Goal: Information Seeking & Learning: Find specific fact

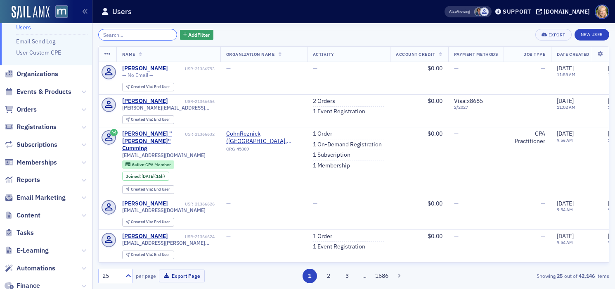
scroll to position [51, 0]
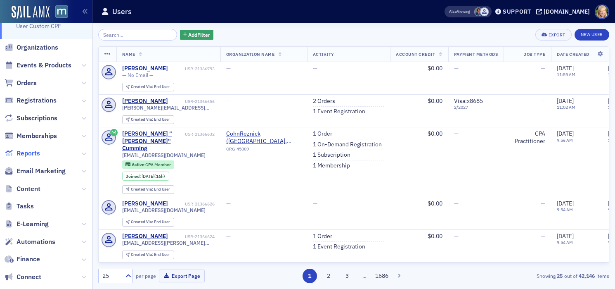
click at [24, 150] on span "Reports" at bounding box center [29, 153] width 24 height 9
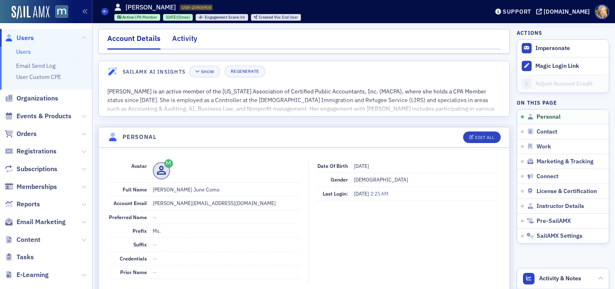
click at [179, 38] on div "Activity" at bounding box center [184, 40] width 25 height 15
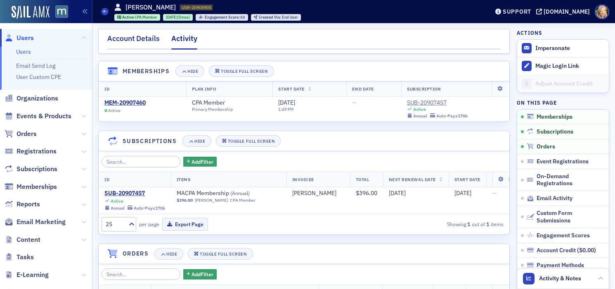
click at [142, 33] on div "Account Details" at bounding box center [133, 40] width 52 height 15
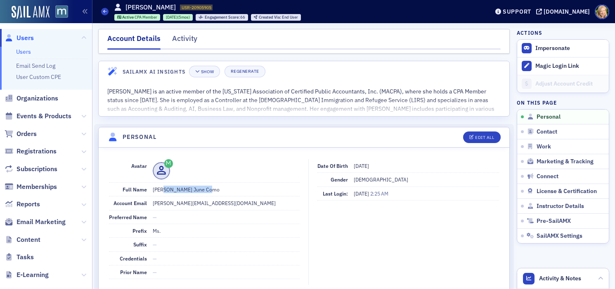
drag, startPoint x: 212, startPoint y: 189, endPoint x: 161, endPoint y: 188, distance: 50.4
click at [161, 188] on dd "Ms. Allison June Como" at bounding box center [226, 189] width 147 height 13
copy dd "Allison June Como"
click at [277, 185] on dd "Ms. Allison June Como" at bounding box center [226, 189] width 147 height 13
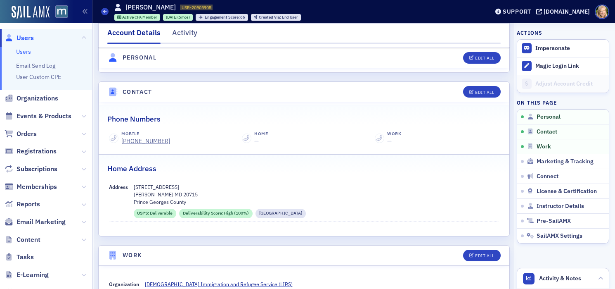
scroll to position [484, 0]
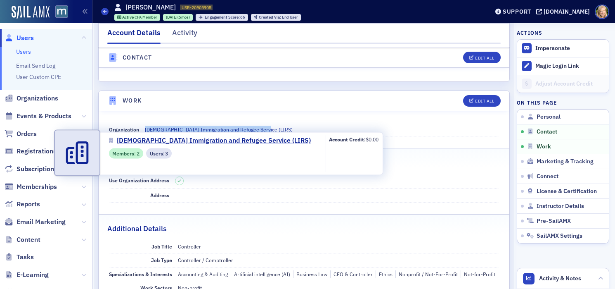
drag, startPoint x: 268, startPoint y: 128, endPoint x: 143, endPoint y: 128, distance: 125.1
click at [143, 128] on div "Organization Lutheran Immigration and Refugee Service (LIRS)" at bounding box center [304, 130] width 391 height 14
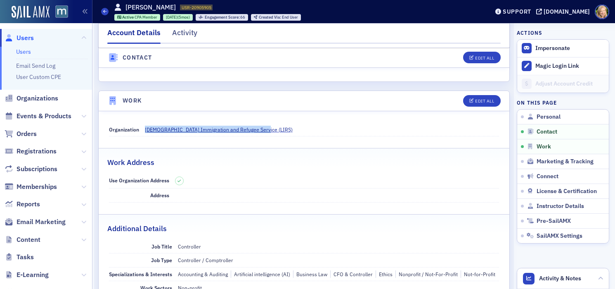
copy span "Lutheran Immigration and Refugee Service (LIRS)"
click at [189, 247] on dd "Controller" at bounding box center [339, 246] width 322 height 13
copy dd "Controller"
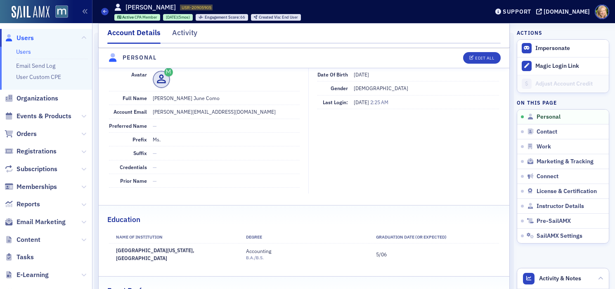
scroll to position [0, 0]
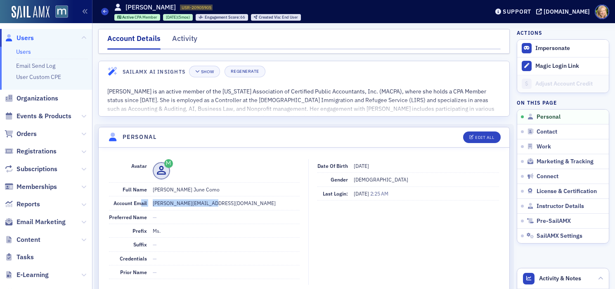
drag, startPoint x: 223, startPoint y: 204, endPoint x: 140, endPoint y: 203, distance: 82.6
click at [140, 203] on div "Account Email allison.como@gmail.com" at bounding box center [204, 203] width 191 height 14
click at [202, 203] on dd "allison.como@gmail.com" at bounding box center [226, 202] width 147 height 13
drag, startPoint x: 214, startPoint y: 203, endPoint x: 152, endPoint y: 202, distance: 62.4
click at [153, 202] on dd "allison.como@gmail.com" at bounding box center [226, 202] width 147 height 13
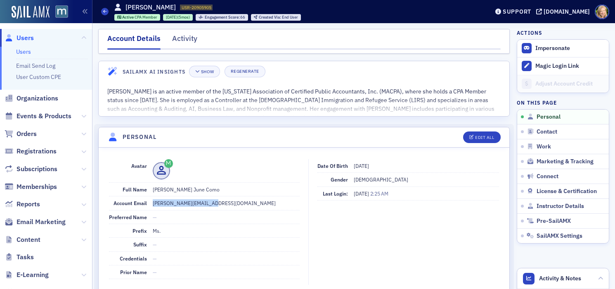
copy dd "allison.como@gmail.com"
click at [188, 34] on div "Activity" at bounding box center [184, 40] width 25 height 15
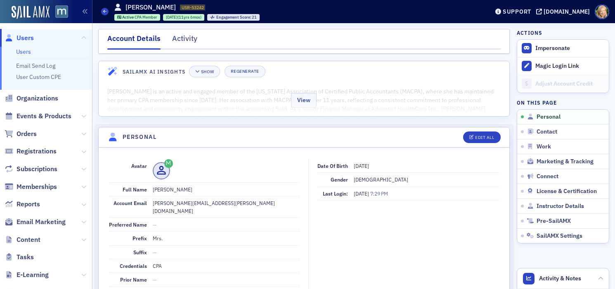
click at [387, 93] on div "View" at bounding box center [304, 98] width 411 height 35
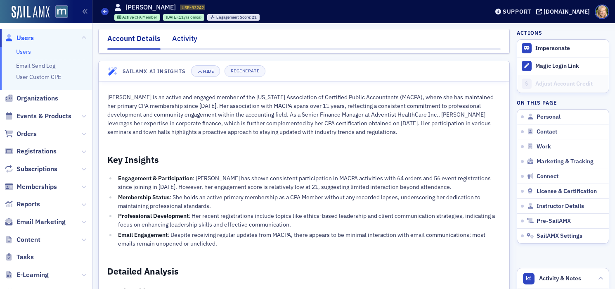
click at [185, 42] on div "Activity" at bounding box center [184, 40] width 25 height 15
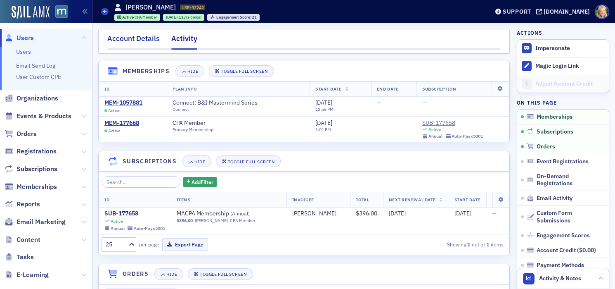
click at [145, 37] on div "Account Details" at bounding box center [133, 40] width 52 height 15
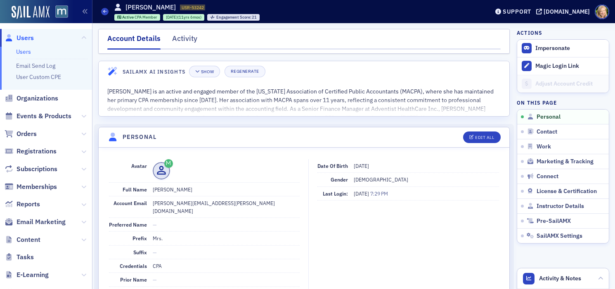
drag, startPoint x: 202, startPoint y: 188, endPoint x: 164, endPoint y: 186, distance: 38.4
click at [164, 186] on dd "Mrs. Earla L Stowe" at bounding box center [226, 189] width 147 height 13
drag, startPoint x: 225, startPoint y: 204, endPoint x: 151, endPoint y: 204, distance: 74.3
click at [151, 204] on div "Account Email earla.stowe@gmail.com" at bounding box center [204, 206] width 191 height 21
copy dd "earla.stowe@gmail.com"
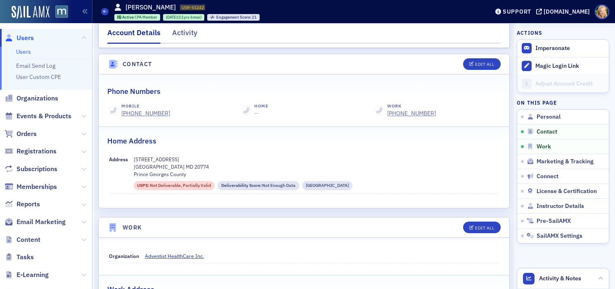
scroll to position [406, 0]
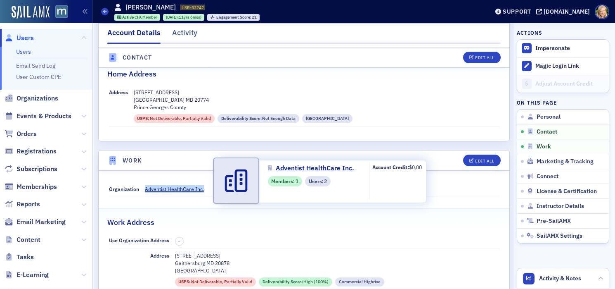
drag, startPoint x: 213, startPoint y: 185, endPoint x: 141, endPoint y: 183, distance: 72.3
click at [141, 183] on div "Organization Adventist HealthCare Inc." at bounding box center [304, 189] width 391 height 14
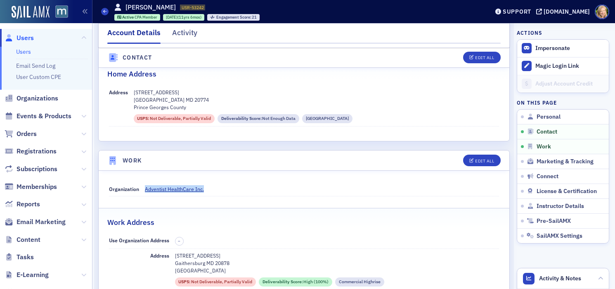
copy div "Adventist HealthCare Inc."
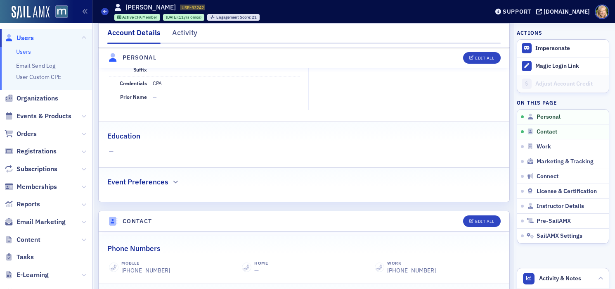
scroll to position [0, 0]
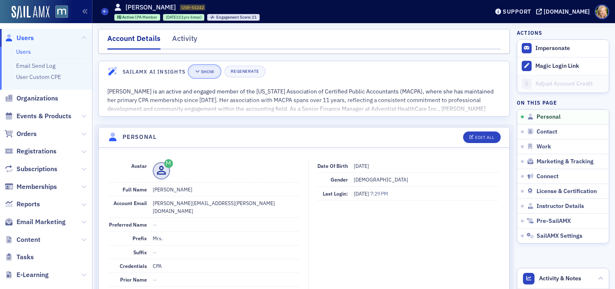
click at [213, 74] on button "Show" at bounding box center [204, 72] width 31 height 12
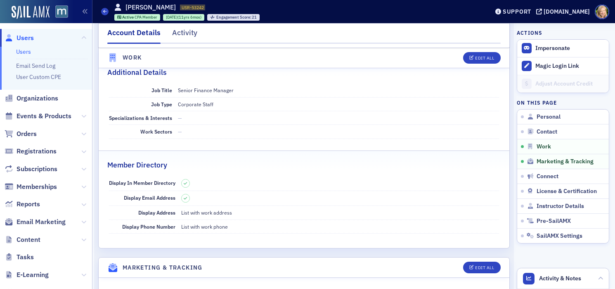
scroll to position [1092, 0]
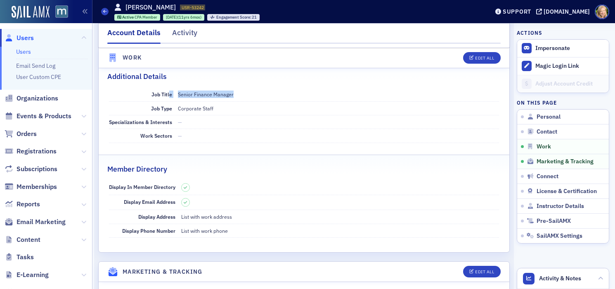
drag, startPoint x: 241, startPoint y: 88, endPoint x: 169, endPoint y: 88, distance: 72.7
click at [169, 88] on div "Job Title Senior Finance Manager" at bounding box center [304, 95] width 391 height 14
click at [240, 88] on dd "Senior Finance Manager" at bounding box center [339, 94] width 322 height 13
drag, startPoint x: 240, startPoint y: 86, endPoint x: 175, endPoint y: 86, distance: 64.8
click at [175, 88] on div "Job Title Senior Finance Manager" at bounding box center [304, 95] width 391 height 14
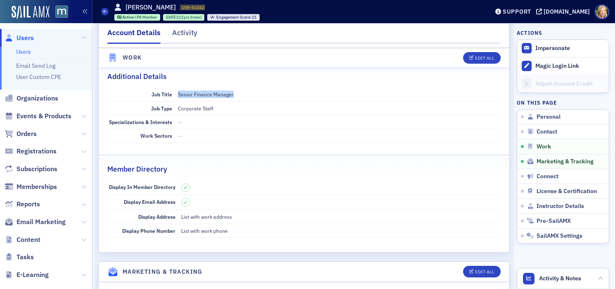
copy dd "Senior Finance Manager"
click at [190, 32] on div "Activity" at bounding box center [184, 34] width 25 height 15
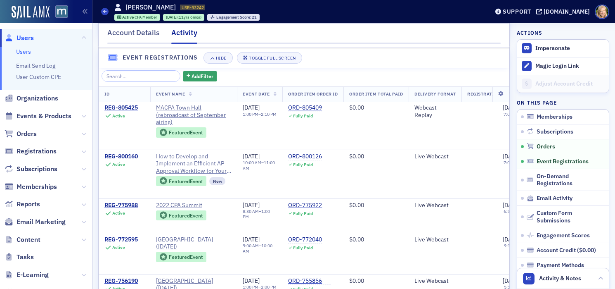
scroll to position [720, 0]
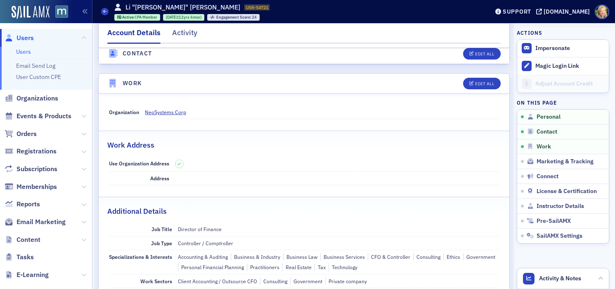
scroll to position [545, 0]
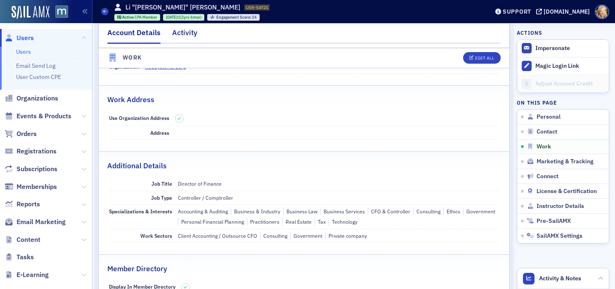
click at [189, 36] on div "Activity" at bounding box center [184, 34] width 25 height 15
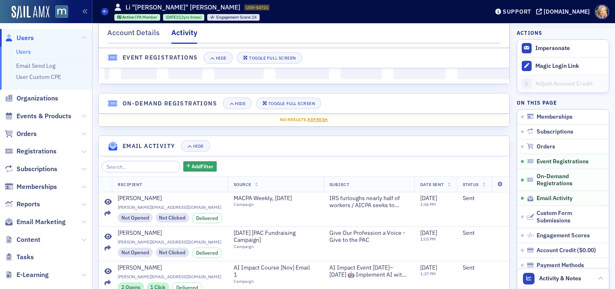
scroll to position [545, 0]
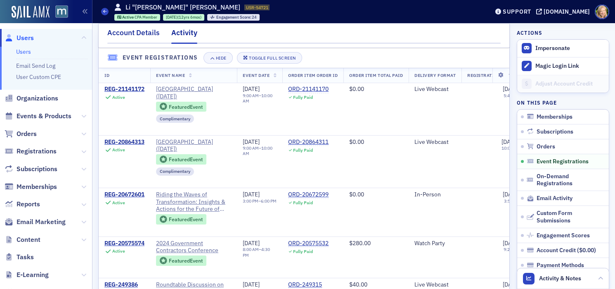
click at [150, 28] on div "Account Details" at bounding box center [133, 34] width 52 height 15
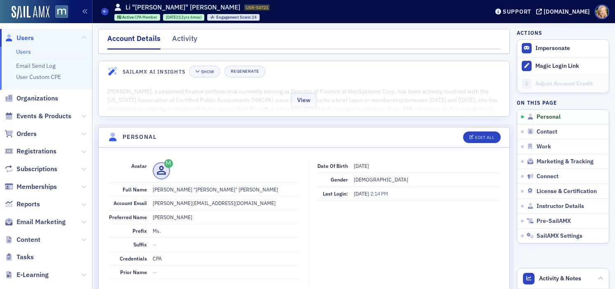
click at [418, 100] on div "View" at bounding box center [304, 98] width 411 height 35
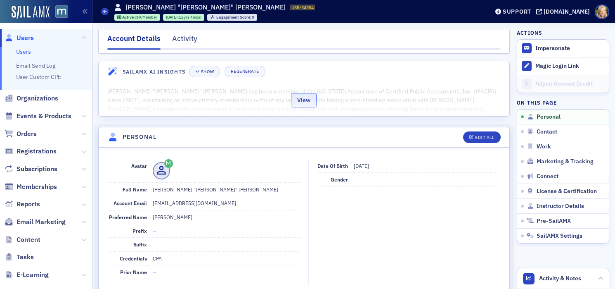
click at [310, 97] on button "View" at bounding box center [304, 100] width 26 height 14
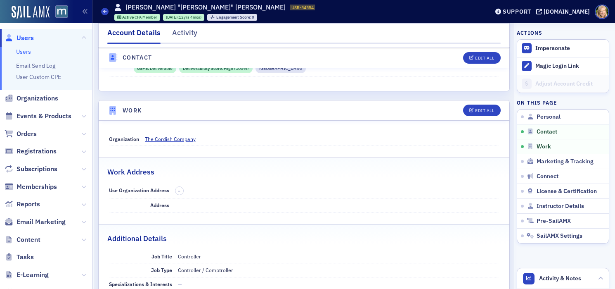
scroll to position [1119, 0]
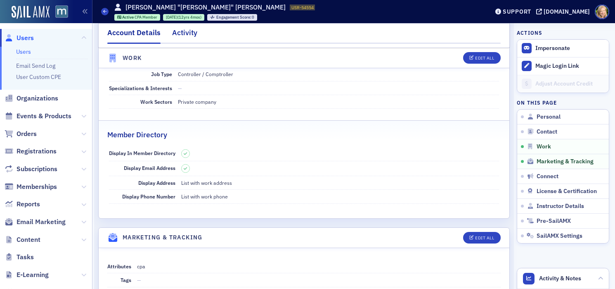
click at [185, 33] on div "Activity" at bounding box center [184, 34] width 25 height 15
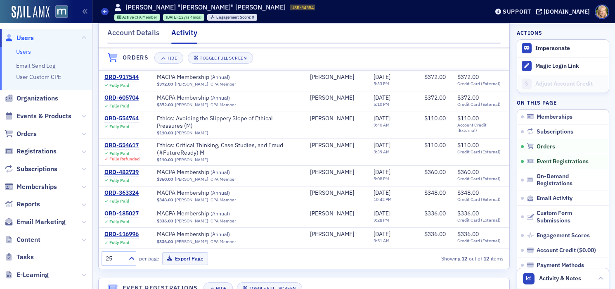
scroll to position [371, 0]
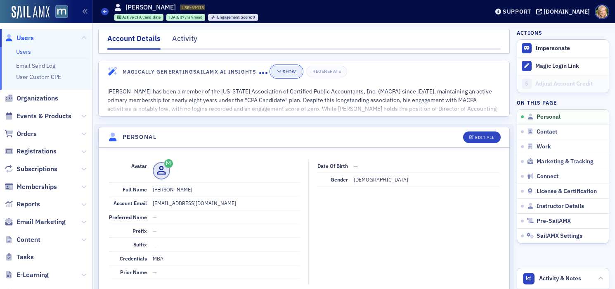
click at [295, 69] on div "Show" at bounding box center [289, 71] width 13 height 5
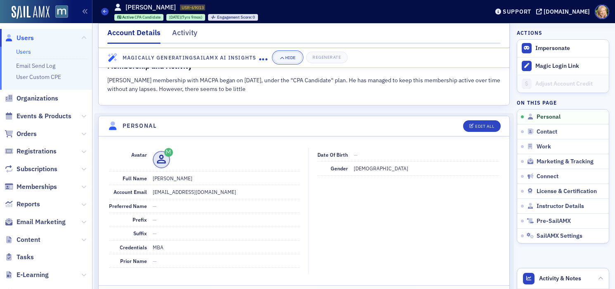
scroll to position [31, 0]
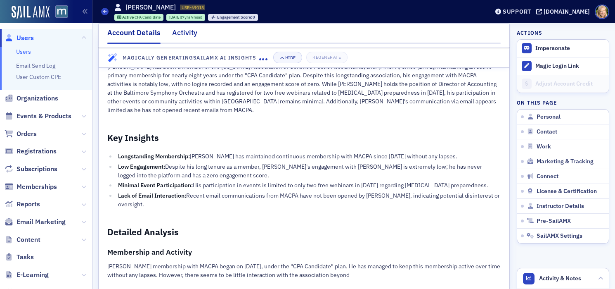
click at [185, 34] on div "Activity" at bounding box center [184, 34] width 25 height 15
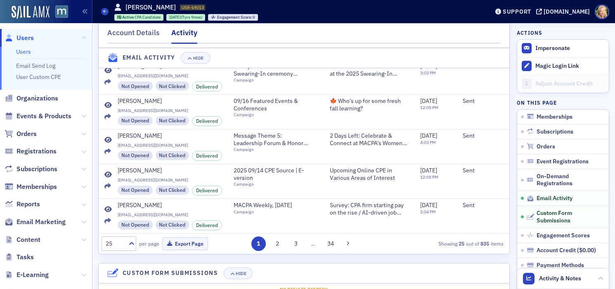
scroll to position [813, 0]
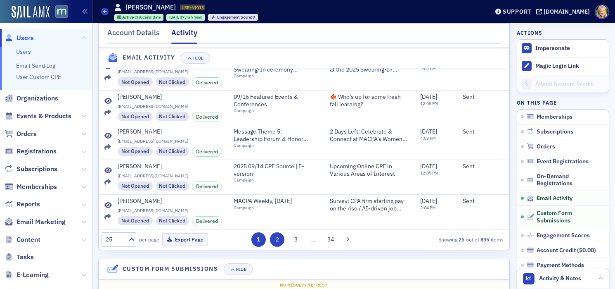
click at [271, 237] on button "2" at bounding box center [277, 239] width 14 height 14
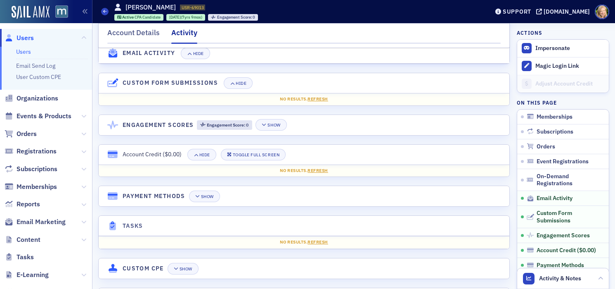
scroll to position [1075, 0]
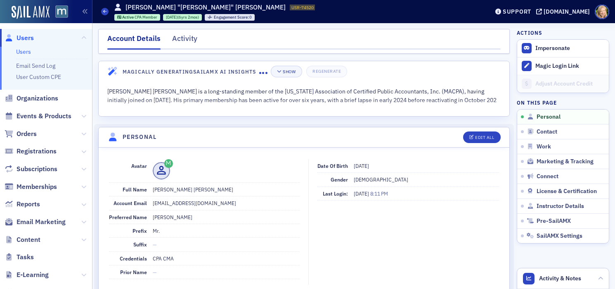
drag, startPoint x: 235, startPoint y: 202, endPoint x: 131, endPoint y: 206, distance: 103.3
click at [132, 206] on div "Account Email [EMAIL_ADDRESS][DOMAIN_NAME]" at bounding box center [204, 203] width 191 height 14
copy div "Email [EMAIL_ADDRESS][DOMAIN_NAME]"
click at [193, 46] on div "Activity" at bounding box center [184, 40] width 25 height 15
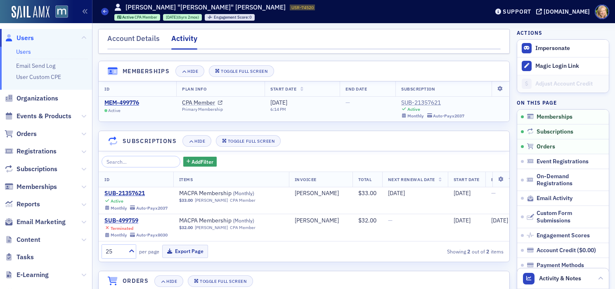
click at [436, 102] on div "SUB-21357621" at bounding box center [432, 102] width 63 height 7
click at [117, 38] on div "Account Details" at bounding box center [133, 40] width 52 height 15
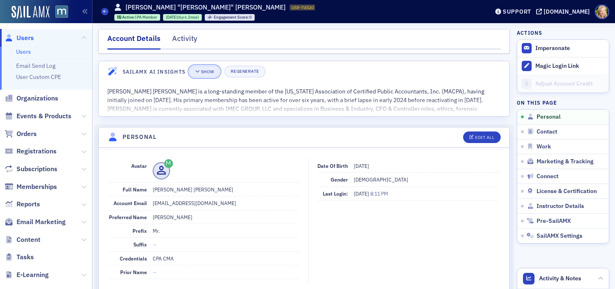
click at [207, 69] on div "Show" at bounding box center [207, 71] width 13 height 5
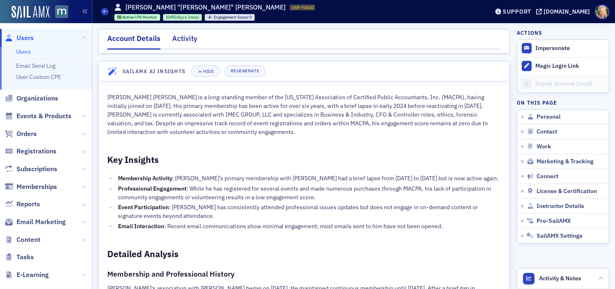
click at [185, 40] on div "Activity" at bounding box center [184, 40] width 25 height 15
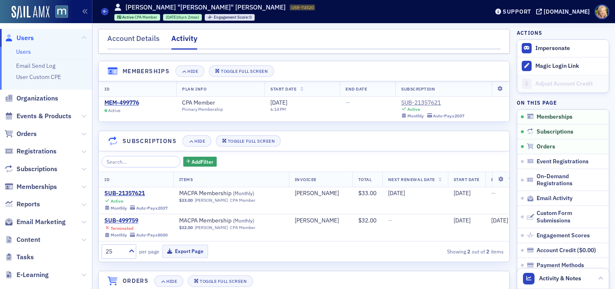
click at [278, 43] on nav "Account Details Activity" at bounding box center [304, 41] width 394 height 17
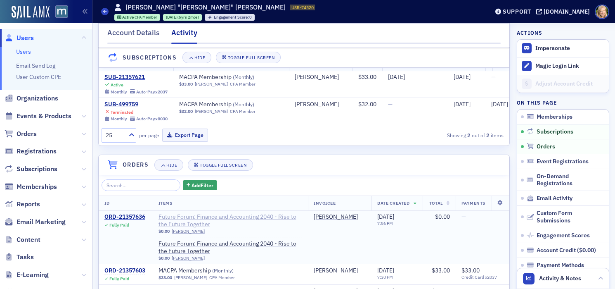
click at [181, 218] on span "Future Forum: Finance and Accounting 2040 - Rise to the Future Together" at bounding box center [231, 220] width 144 height 14
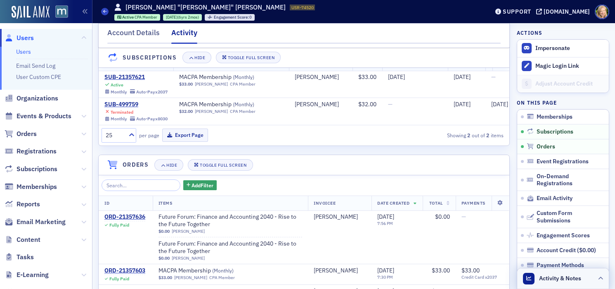
click at [548, 275] on span "Activity & Notes" at bounding box center [560, 278] width 42 height 9
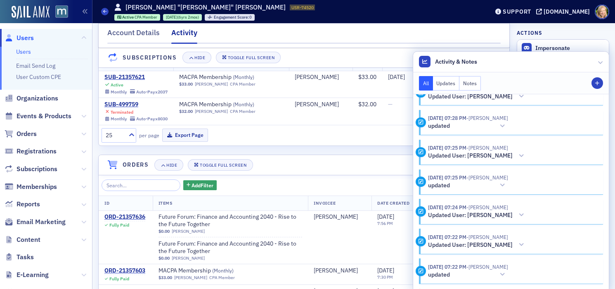
scroll to position [41, 0]
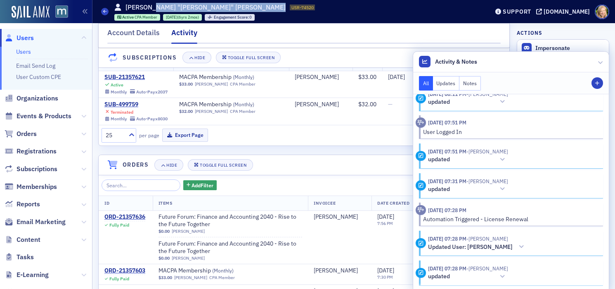
drag, startPoint x: 211, startPoint y: 7, endPoint x: 152, endPoint y: 7, distance: 58.6
click at [152, 7] on div "Joseph "Joseph" McLaughlin USR-74520 74520" at bounding box center [214, 7] width 201 height 9
copy h1 "Joseph" McLaughlin"
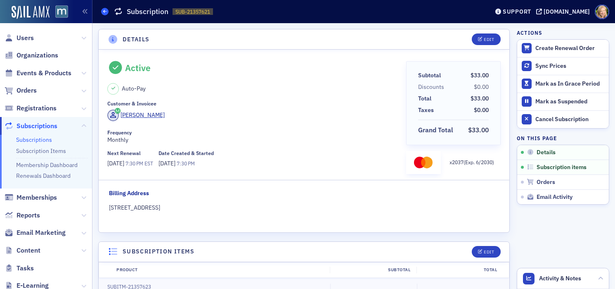
click at [106, 11] on icon at bounding box center [104, 11] width 3 height 4
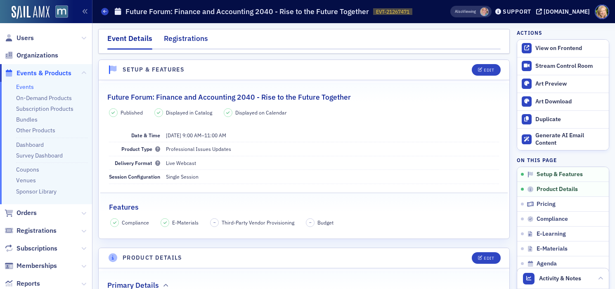
click at [175, 37] on div "Registrations" at bounding box center [186, 40] width 44 height 15
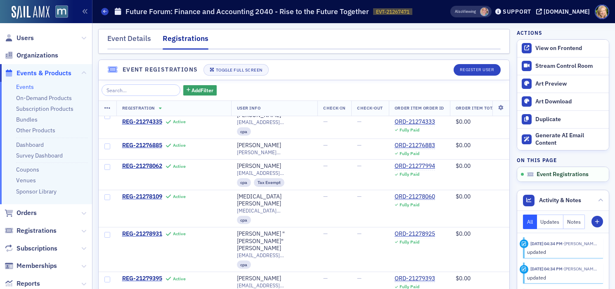
scroll to position [143, 0]
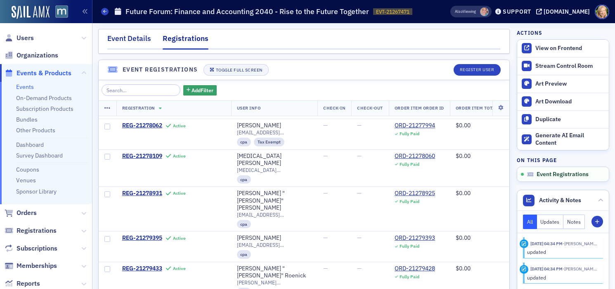
click at [150, 45] on div "Event Details" at bounding box center [129, 40] width 44 height 15
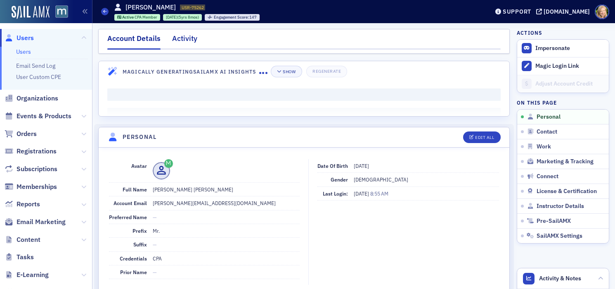
click at [181, 40] on div "Activity" at bounding box center [184, 40] width 25 height 15
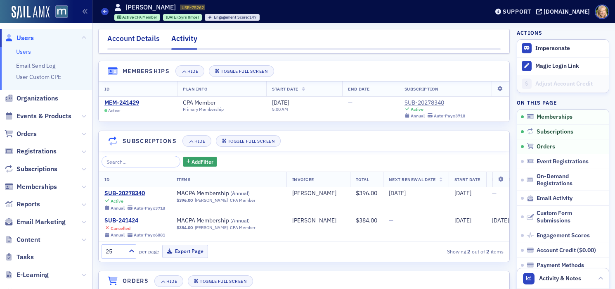
click at [142, 40] on div "Account Details" at bounding box center [133, 40] width 52 height 15
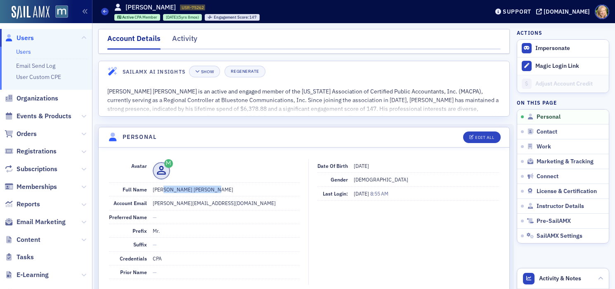
drag, startPoint x: 209, startPoint y: 188, endPoint x: 160, endPoint y: 187, distance: 49.2
click at [160, 187] on dd "Mr. Ryan Patrick Budgen" at bounding box center [226, 189] width 147 height 13
copy dd "Ryan Patrick Budgen"
click at [207, 164] on span at bounding box center [226, 170] width 147 height 17
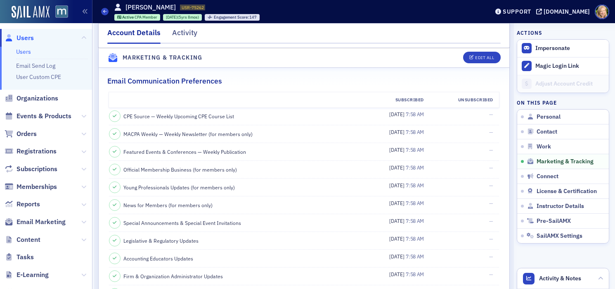
scroll to position [901, 0]
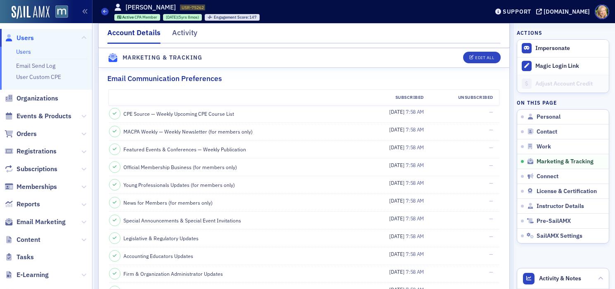
click at [185, 27] on div "Account Details Activity" at bounding box center [304, 35] width 412 height 25
click at [186, 31] on div "Activity" at bounding box center [184, 34] width 25 height 15
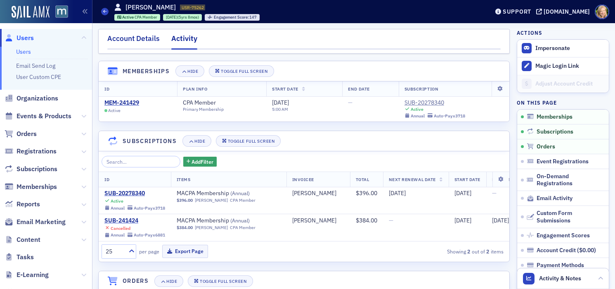
click at [137, 42] on div "Account Details" at bounding box center [133, 40] width 52 height 15
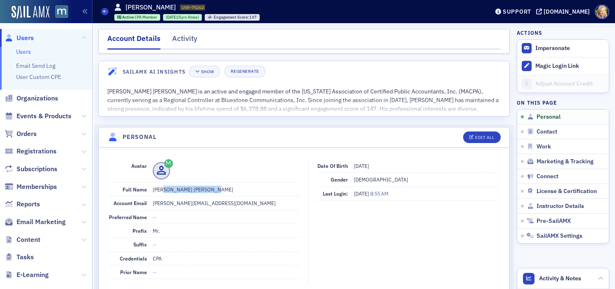
drag, startPoint x: 211, startPoint y: 189, endPoint x: 159, endPoint y: 189, distance: 52.5
click at [159, 189] on dd "Mr. Ryan Patrick Budgen" at bounding box center [226, 189] width 147 height 13
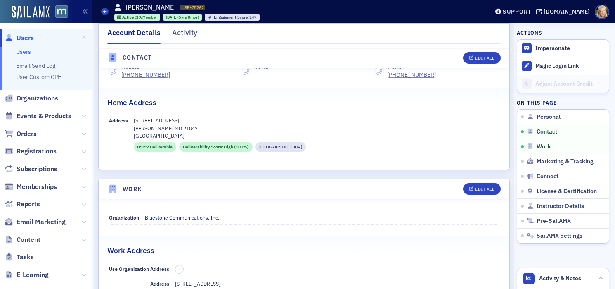
scroll to position [498, 0]
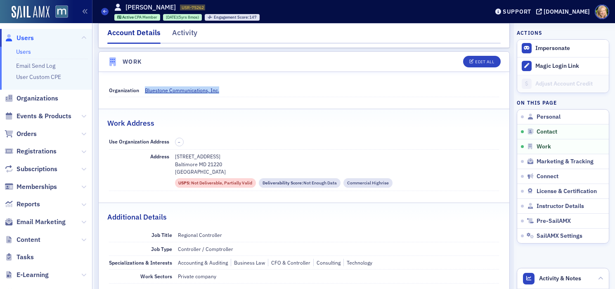
drag, startPoint x: 227, startPoint y: 90, endPoint x: 140, endPoint y: 90, distance: 86.3
click at [140, 90] on div "Organization Bluestone Communications, Inc." at bounding box center [304, 90] width 391 height 14
copy div "Bluestone Communications, Inc."
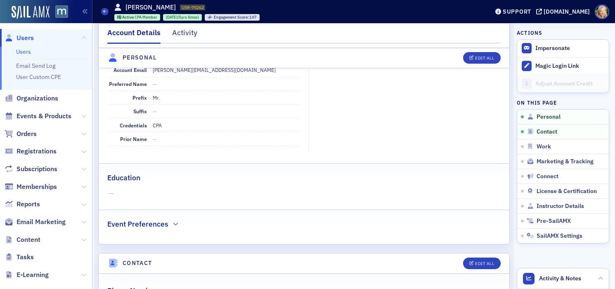
scroll to position [70, 0]
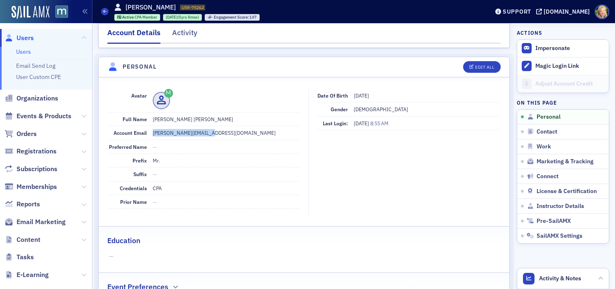
drag, startPoint x: 227, startPoint y: 133, endPoint x: 152, endPoint y: 133, distance: 75.2
click at [153, 133] on dd "ryan_bugden@yahoo.com" at bounding box center [226, 132] width 147 height 13
copy dd "ryan_bugden@yahoo.com"
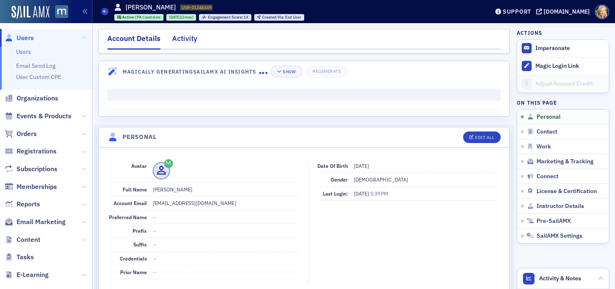
click at [182, 42] on div "Activity" at bounding box center [184, 40] width 25 height 15
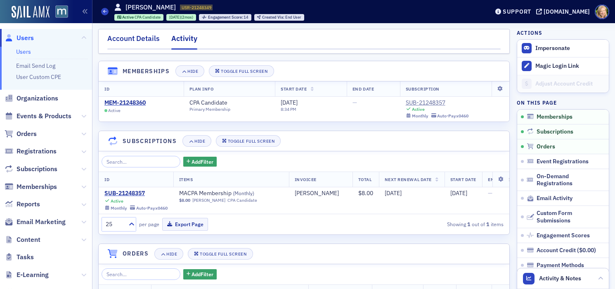
click at [145, 35] on div "Account Details" at bounding box center [133, 40] width 52 height 15
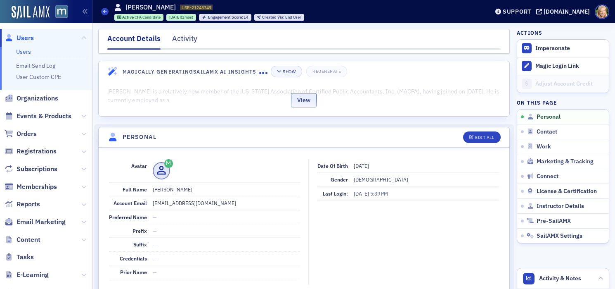
click at [311, 98] on button "View" at bounding box center [304, 100] width 26 height 14
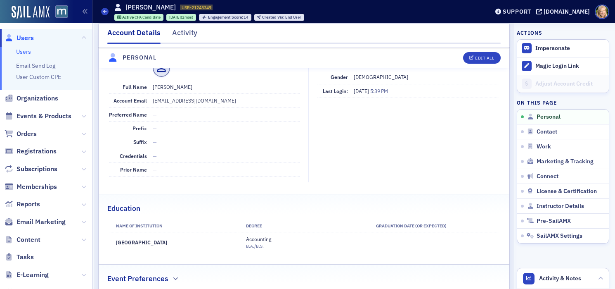
scroll to position [308, 0]
click at [195, 32] on div "Activity" at bounding box center [184, 34] width 25 height 15
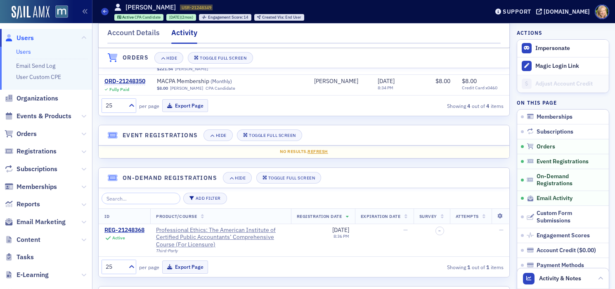
scroll to position [304, 0]
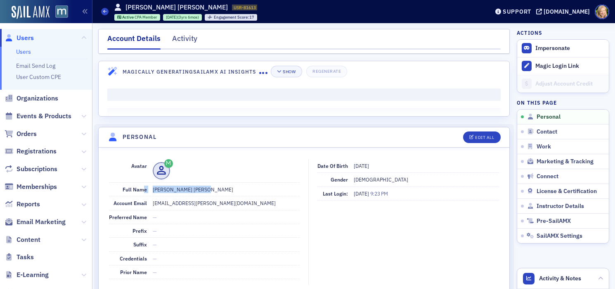
drag, startPoint x: 202, startPoint y: 190, endPoint x: 143, endPoint y: 189, distance: 58.7
click at [143, 189] on div "Full Name Kristina Lebron Vega" at bounding box center [204, 190] width 191 height 14
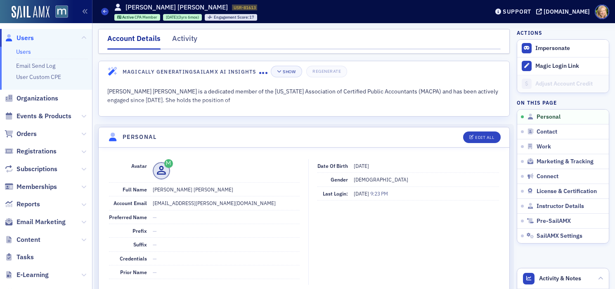
click at [213, 190] on dd "Kristina Lebron Vega" at bounding box center [226, 189] width 147 height 13
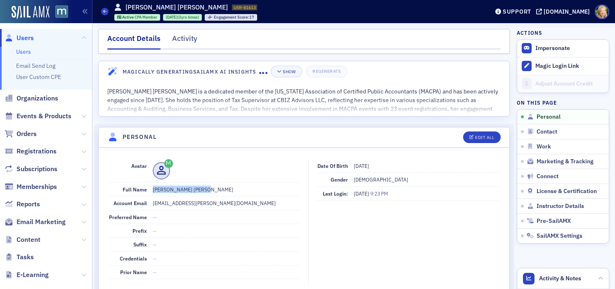
drag, startPoint x: 205, startPoint y: 190, endPoint x: 147, endPoint y: 188, distance: 57.8
click at [147, 188] on div "Full Name Kristina Lebron Vega" at bounding box center [204, 190] width 191 height 14
copy div "Kristina Lebron Vega"
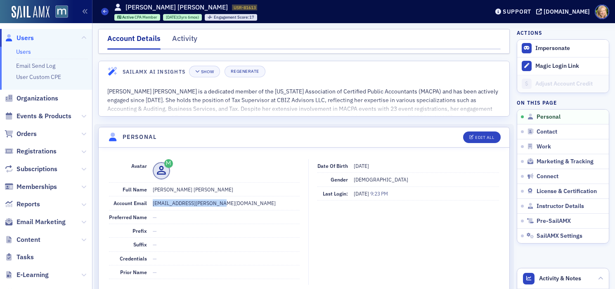
drag, startPoint x: 218, startPoint y: 202, endPoint x: 147, endPoint y: 202, distance: 70.6
click at [147, 202] on div "Account Email lebron.kristina@gmail.com" at bounding box center [204, 203] width 191 height 14
copy div "lebron.kristina@gmail.com"
click at [182, 34] on div "Activity" at bounding box center [184, 40] width 25 height 15
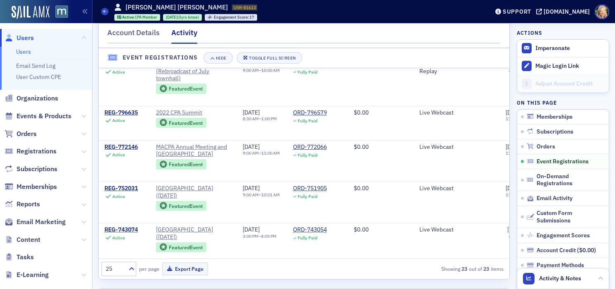
scroll to position [566, 0]
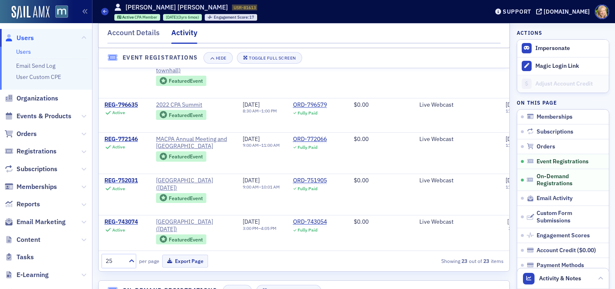
click at [25, 51] on link "Users" at bounding box center [23, 51] width 15 height 7
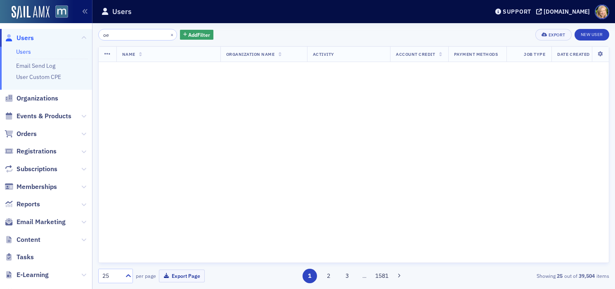
type input "o"
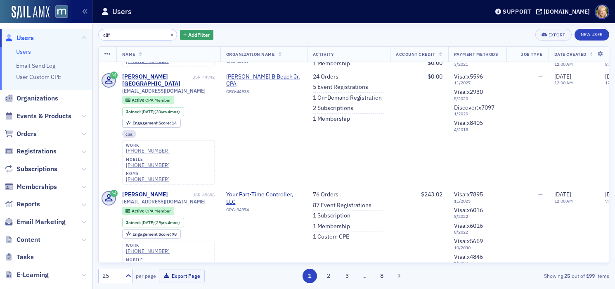
scroll to position [287, 0]
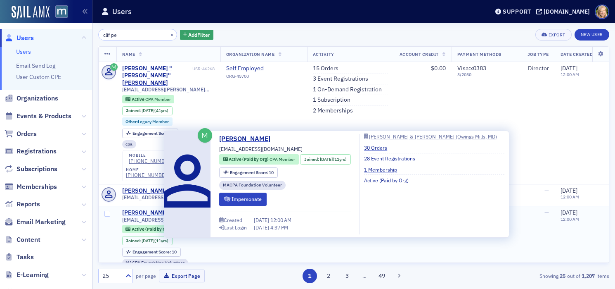
type input "clif pe"
click at [152, 209] on div "Cliff Petenbrink" at bounding box center [145, 212] width 46 height 7
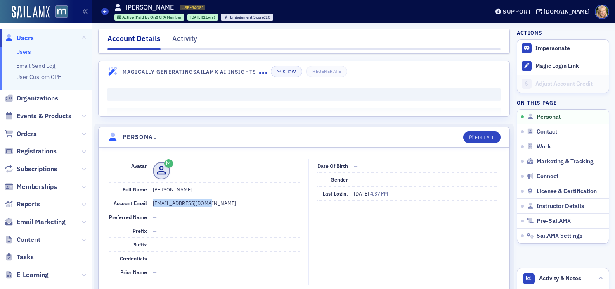
drag, startPoint x: 211, startPoint y: 203, endPoint x: 152, endPoint y: 202, distance: 58.6
click at [153, 202] on dd "cpetenbrink@mslc.com" at bounding box center [226, 202] width 147 height 13
copy dd "cpetenbrink@mslc.com"
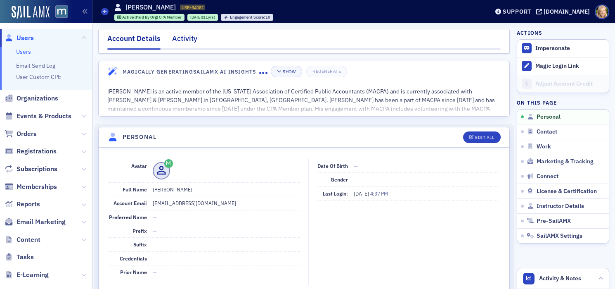
click at [185, 39] on div "Activity" at bounding box center [184, 40] width 25 height 15
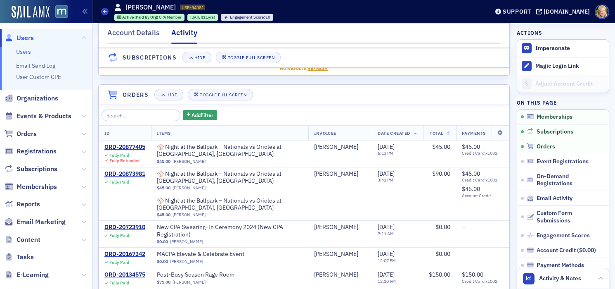
click at [409, 134] on span "Date Created" at bounding box center [394, 133] width 32 height 6
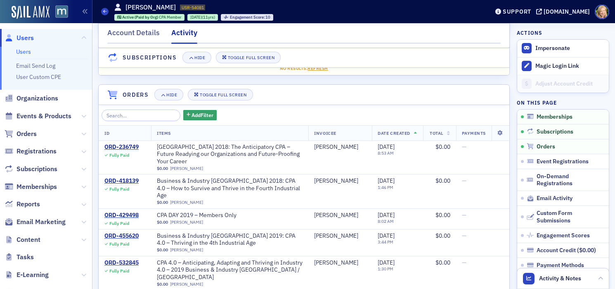
click at [409, 134] on span "Date Created" at bounding box center [394, 133] width 32 height 6
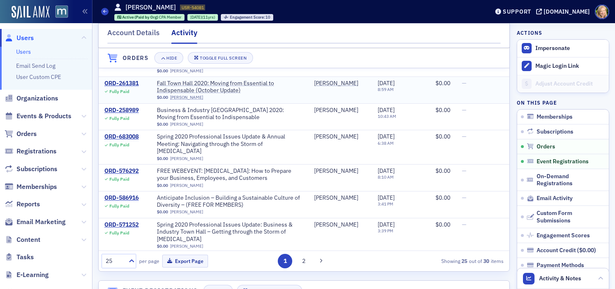
scroll to position [197, 0]
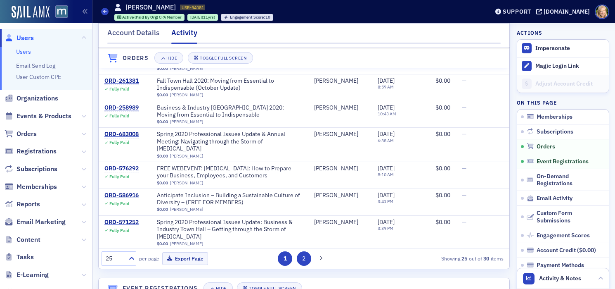
click at [306, 256] on button "2" at bounding box center [304, 258] width 14 height 14
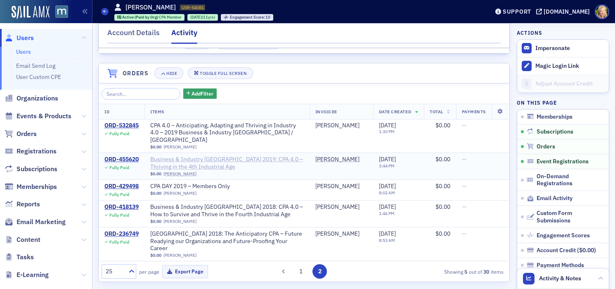
scroll to position [101, 0]
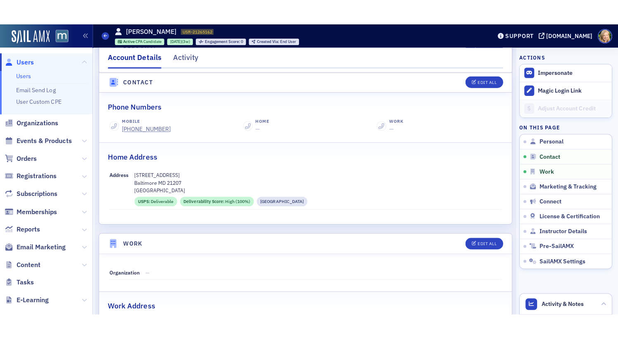
scroll to position [550, 0]
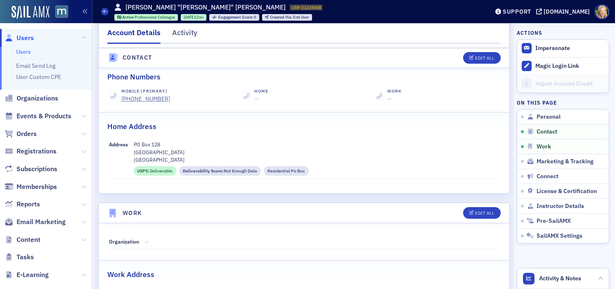
scroll to position [397, 0]
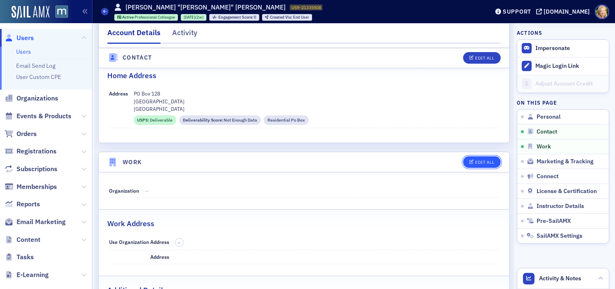
click at [482, 162] on div "Edit All" at bounding box center [484, 162] width 19 height 5
select select "US"
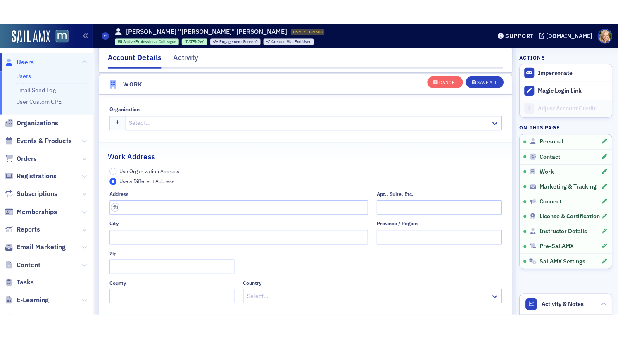
scroll to position [670, 0]
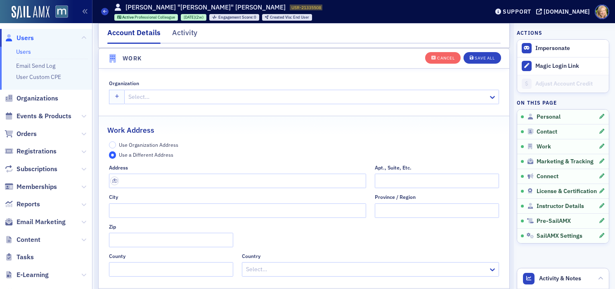
click at [273, 102] on div "Select…" at bounding box center [307, 97] width 364 height 12
type input "deloitte"
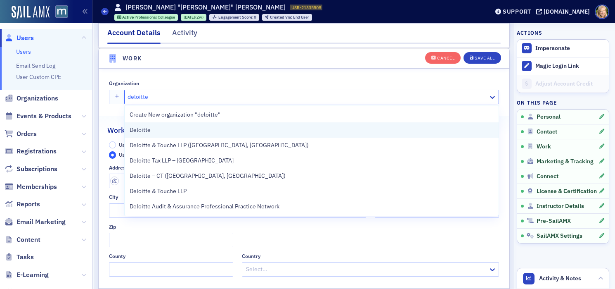
click at [258, 132] on div "Deloitte" at bounding box center [312, 130] width 364 height 9
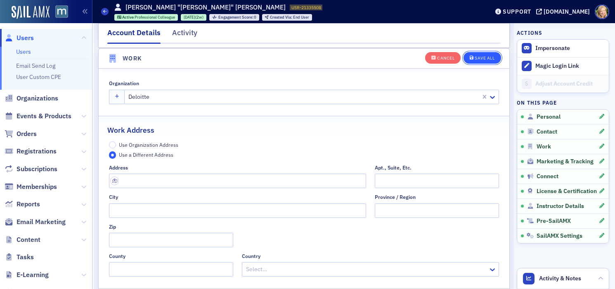
click at [482, 57] on div "Save All" at bounding box center [485, 58] width 20 height 5
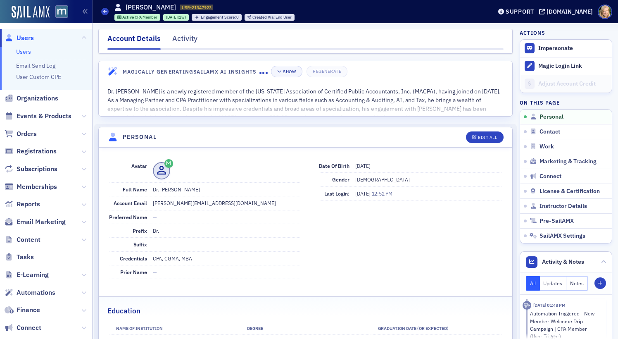
click at [288, 77] on header "Magically Generating SailAMX AI Insights Show Regenerate" at bounding box center [305, 71] width 413 height 20
click at [289, 68] on button "Show" at bounding box center [286, 72] width 31 height 12
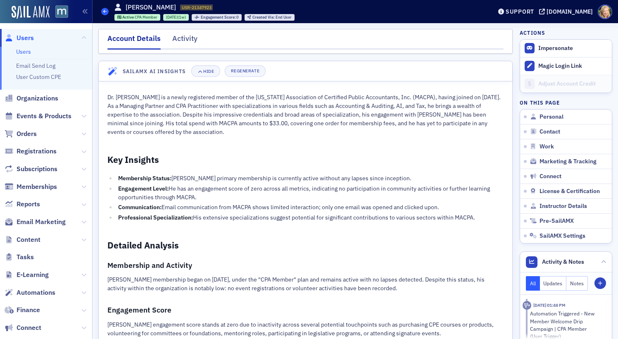
click at [106, 13] on icon at bounding box center [104, 11] width 3 height 4
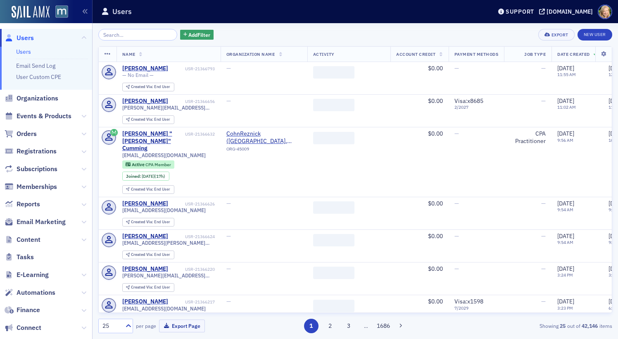
click at [126, 31] on input "search" at bounding box center [137, 35] width 79 height 12
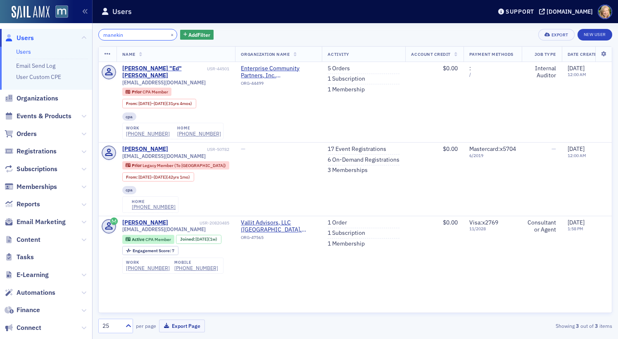
click at [136, 36] on input "manekin" at bounding box center [137, 35] width 79 height 12
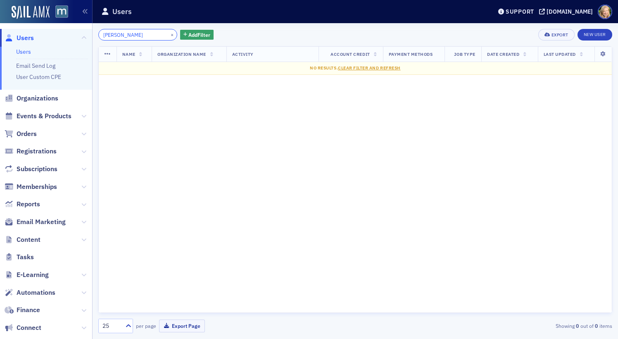
click at [118, 32] on input "vorwerk" at bounding box center [137, 35] width 79 height 12
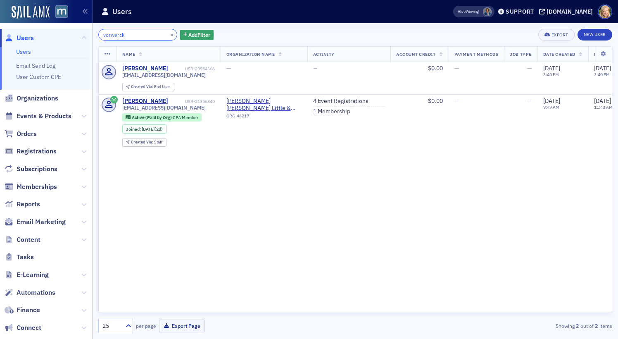
click at [123, 33] on input "vorwerck" at bounding box center [137, 35] width 79 height 12
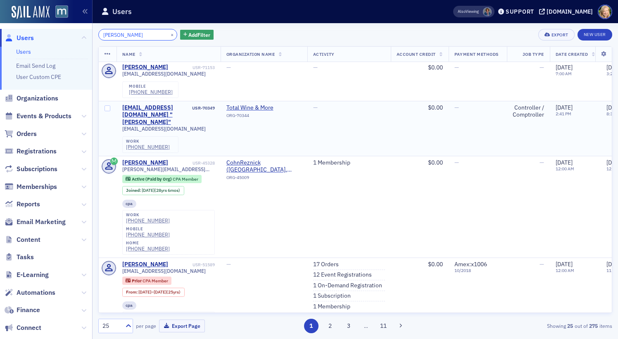
scroll to position [310, 0]
type input "mike cumming"
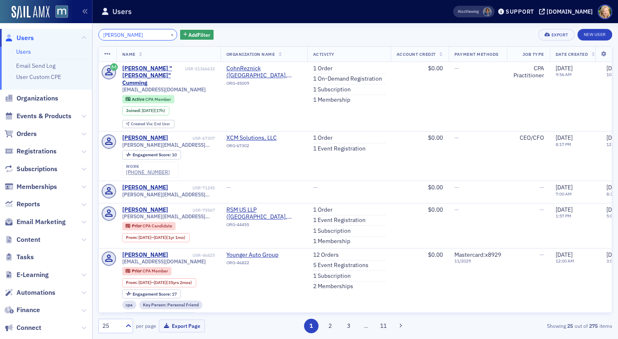
scroll to position [0, 0]
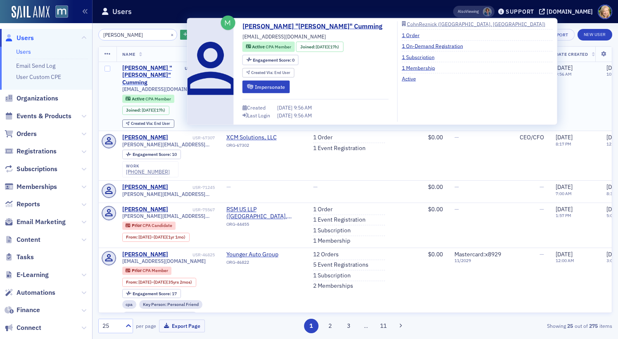
click at [153, 68] on div "[PERSON_NAME] "[PERSON_NAME]" Cumming" at bounding box center [152, 75] width 61 height 22
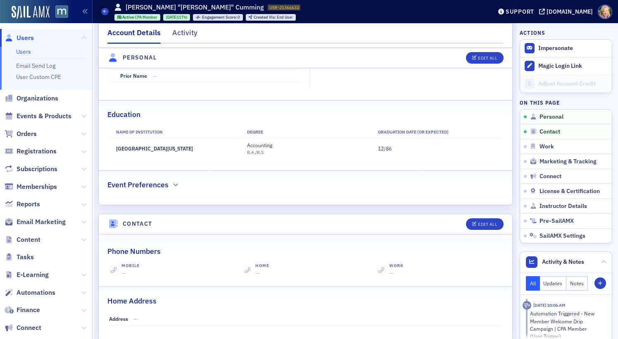
scroll to position [171, 0]
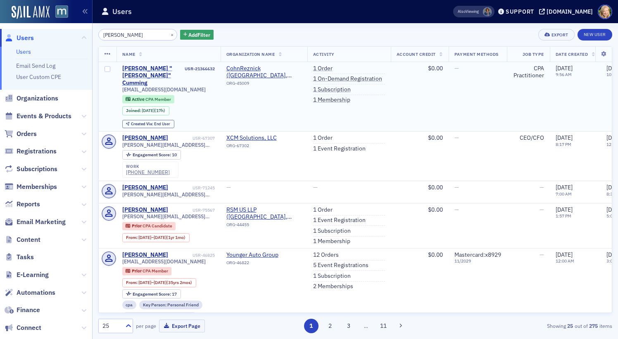
click at [152, 69] on div "[PERSON_NAME] "[PERSON_NAME]" Cumming" at bounding box center [152, 76] width 61 height 22
